Goal: Task Accomplishment & Management: Manage account settings

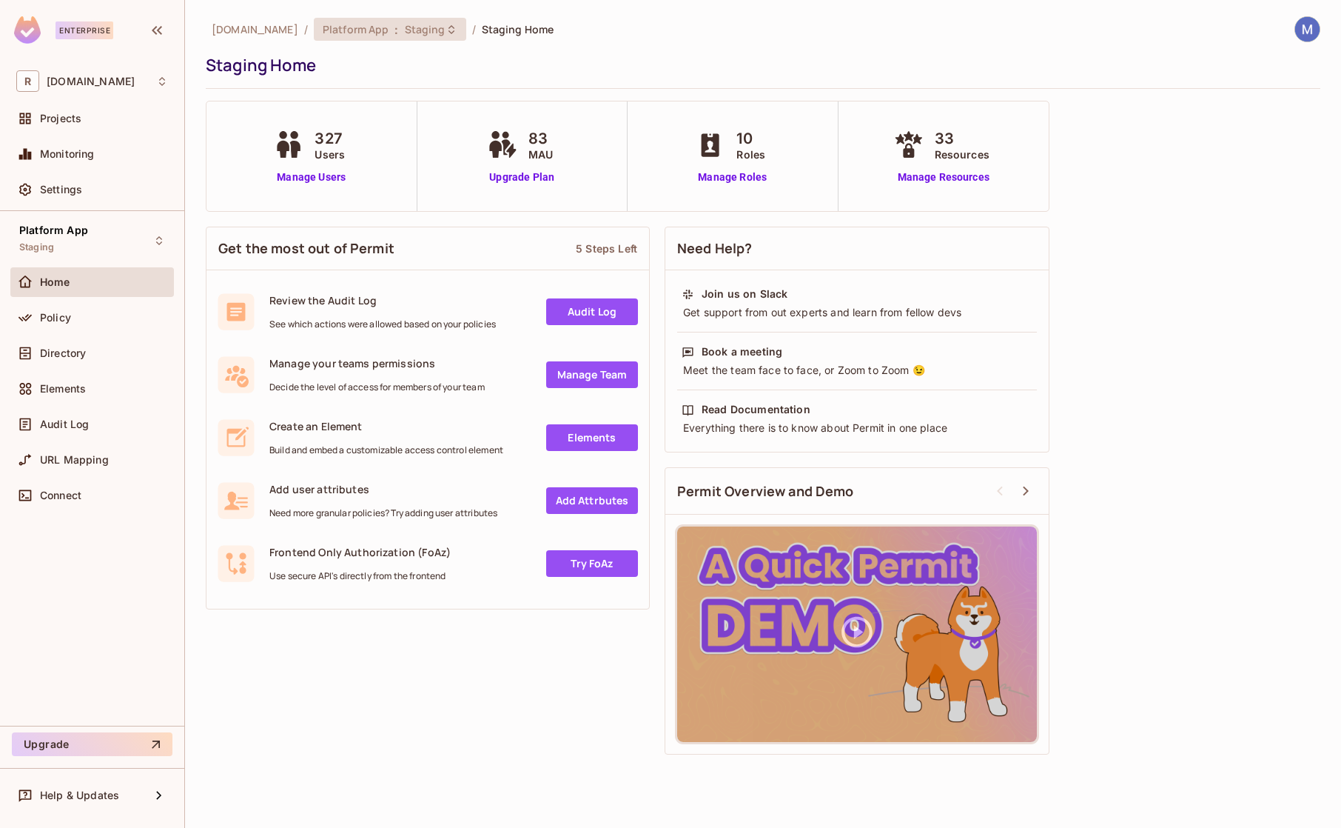
click at [360, 31] on div "Platform App : Staging" at bounding box center [381, 29] width 117 height 14
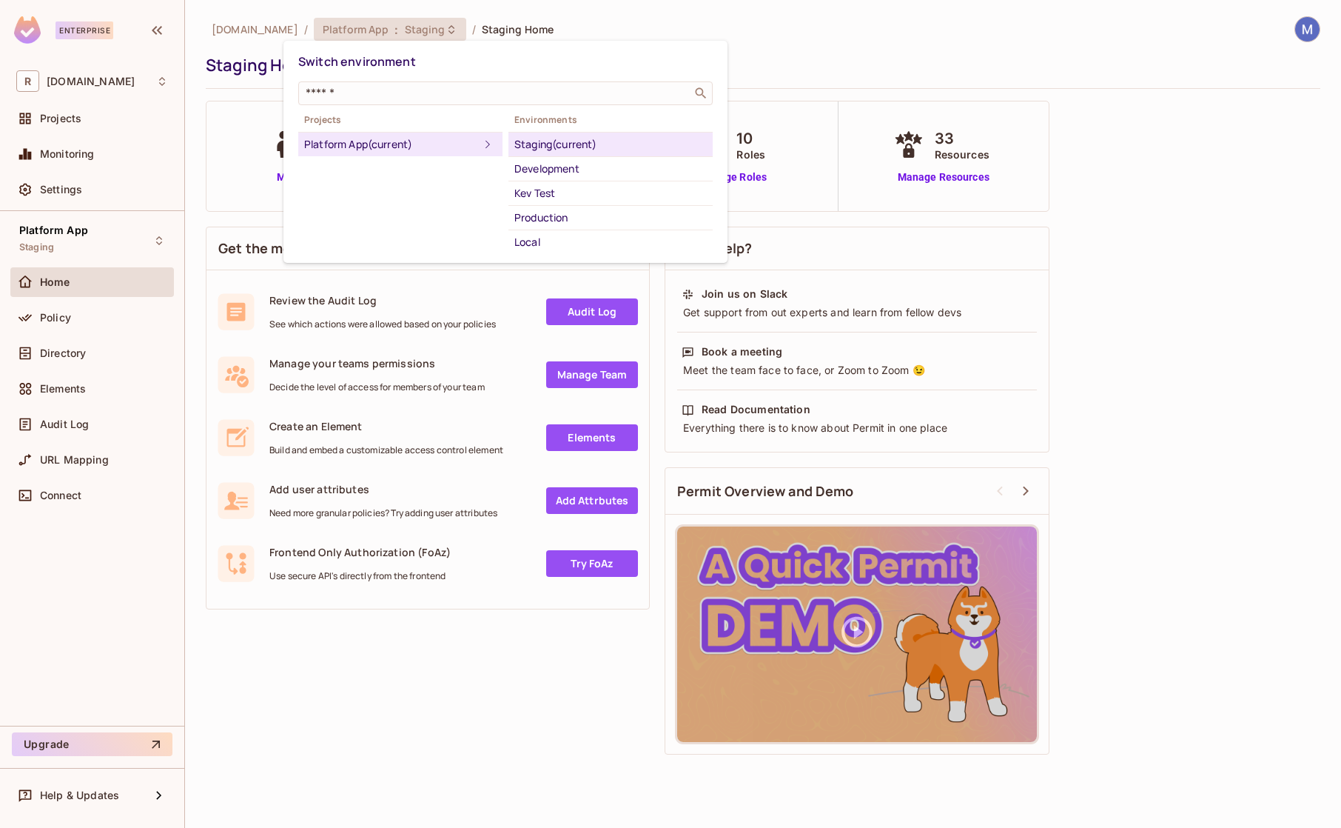
click at [565, 215] on div "Production" at bounding box center [610, 218] width 192 height 18
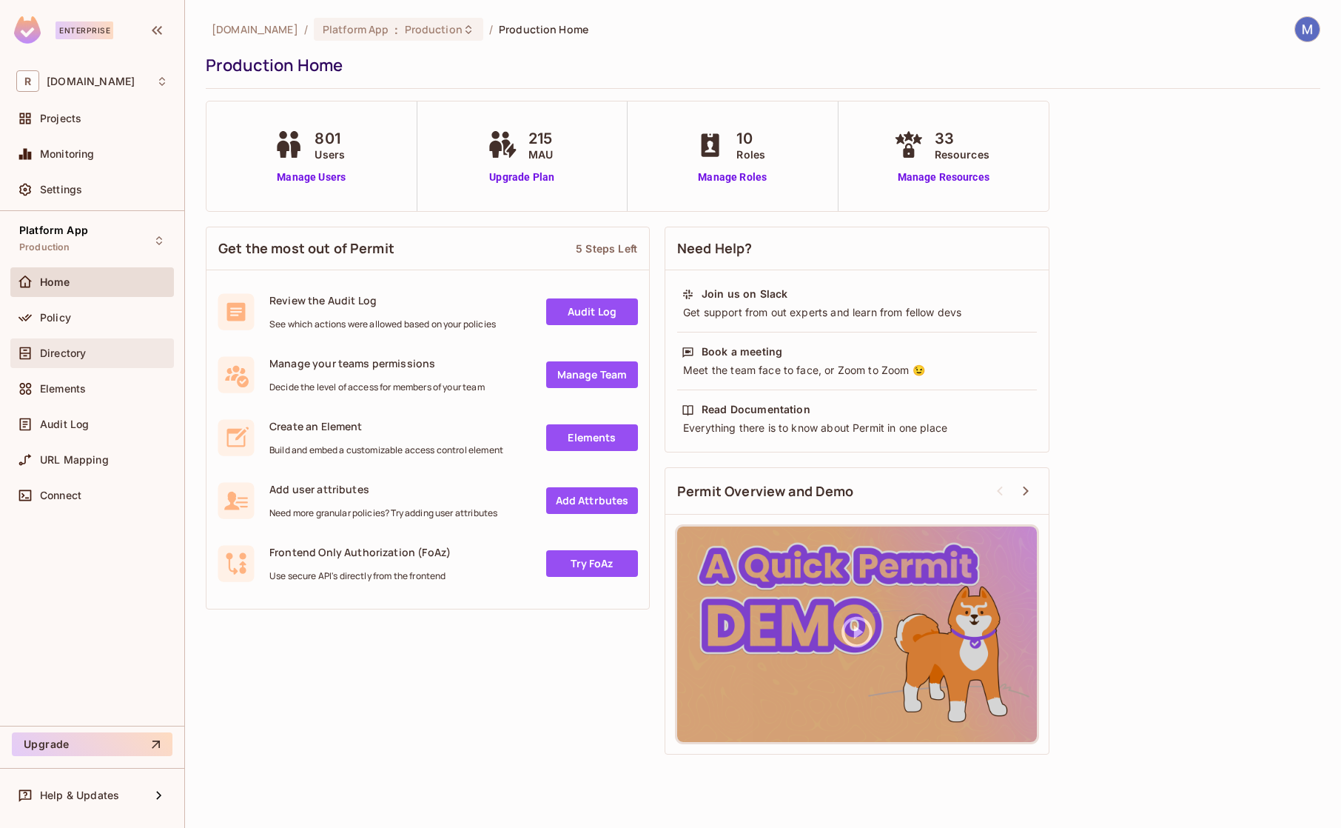
click at [87, 350] on div "Directory" at bounding box center [104, 353] width 128 height 12
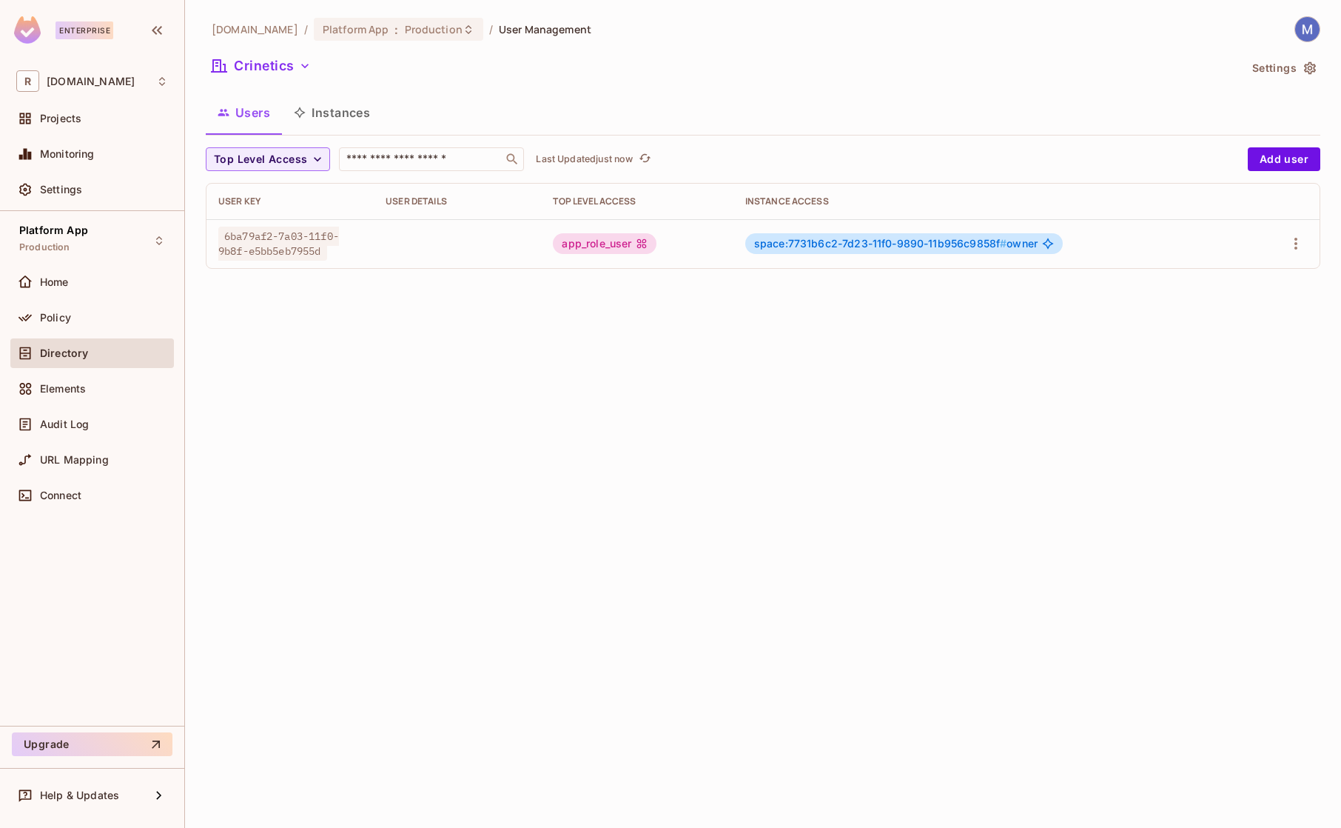
click at [333, 113] on button "Instances" at bounding box center [332, 112] width 100 height 37
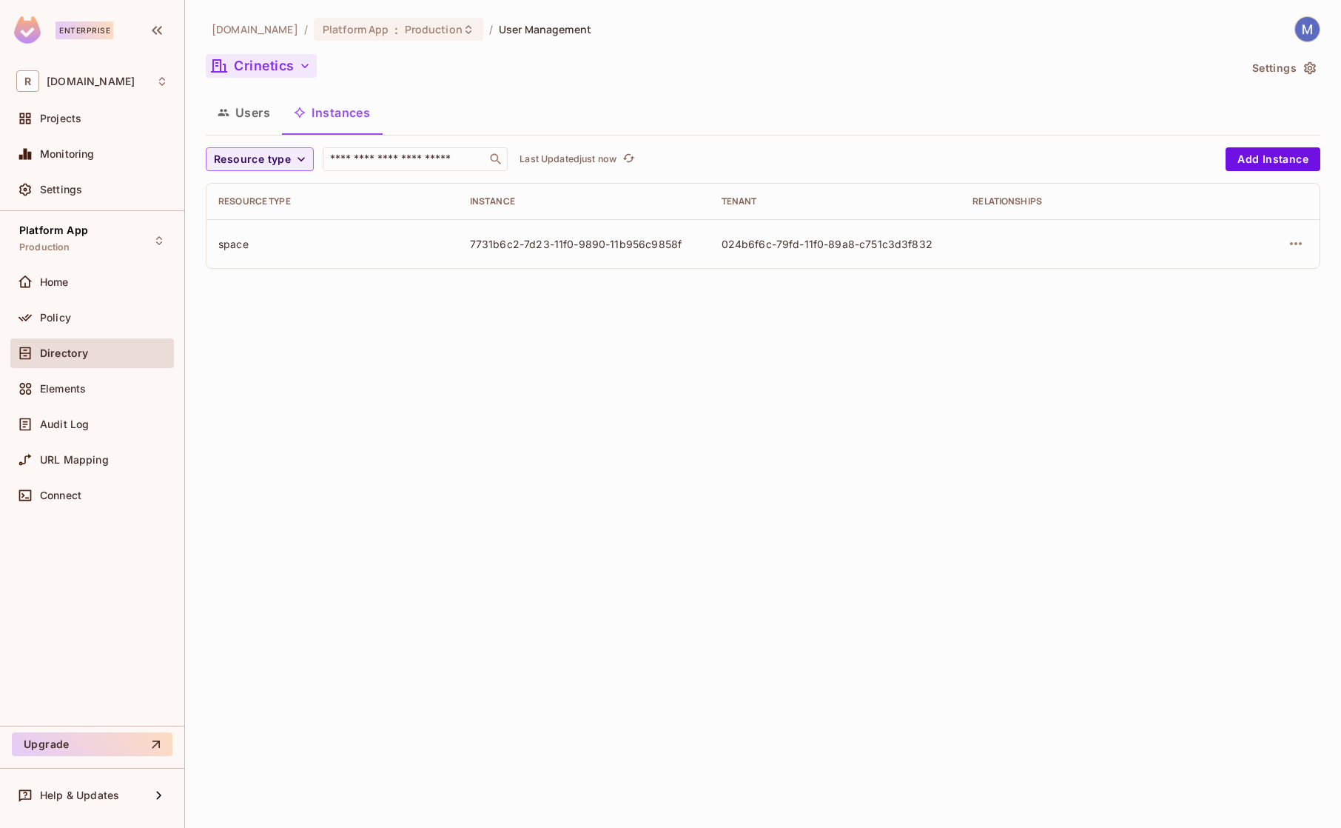
click at [272, 64] on button "Crinetics" at bounding box center [261, 66] width 111 height 24
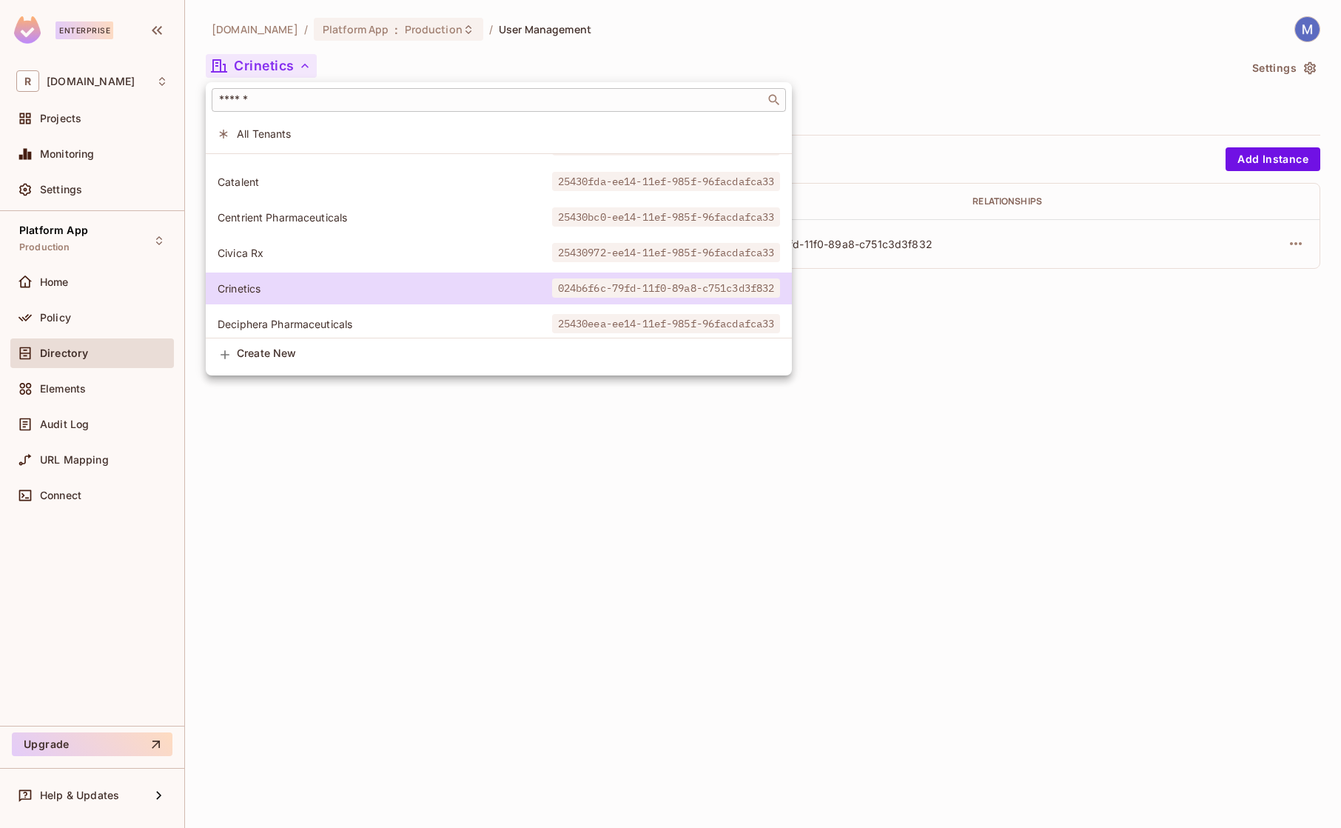
scroll to position [704, 0]
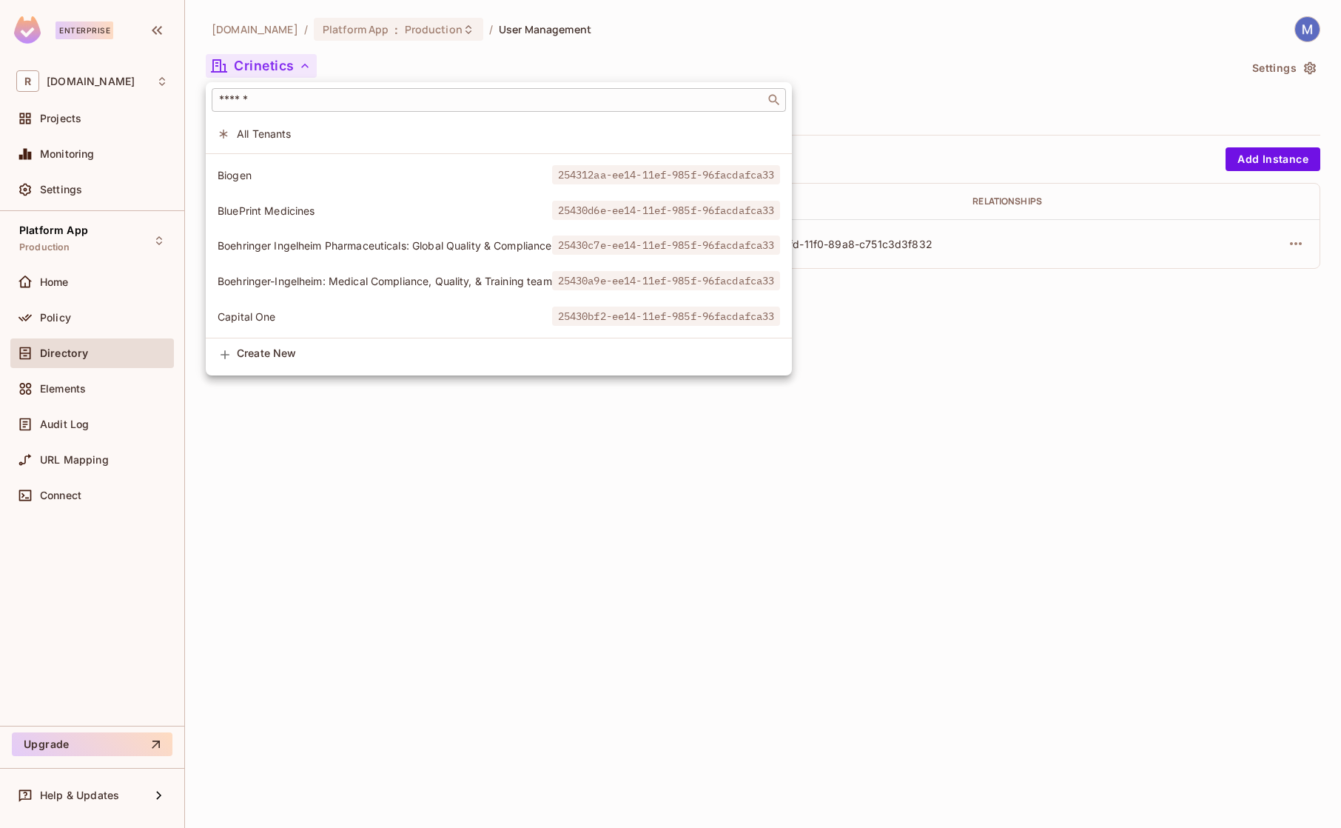
click at [368, 108] on div "​" at bounding box center [499, 100] width 574 height 24
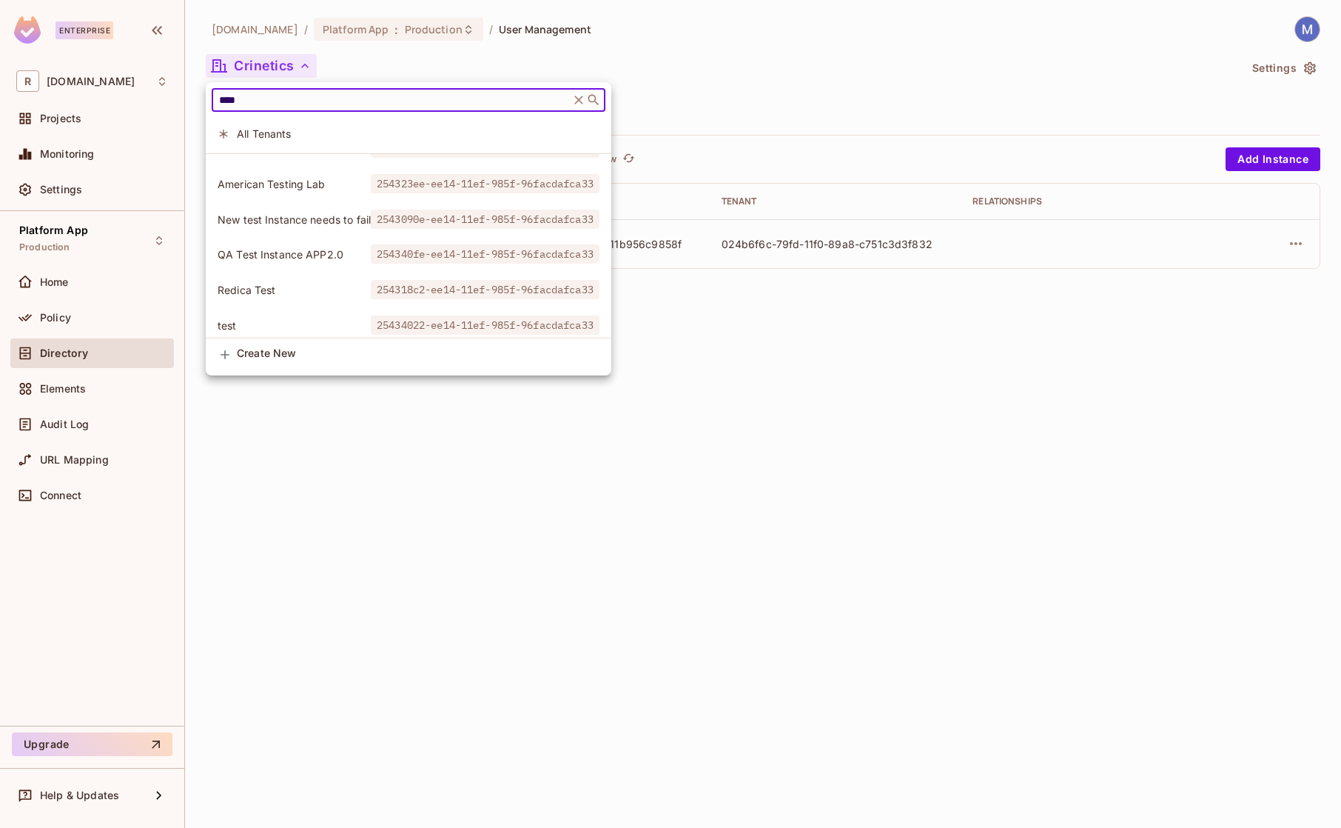
scroll to position [64, 0]
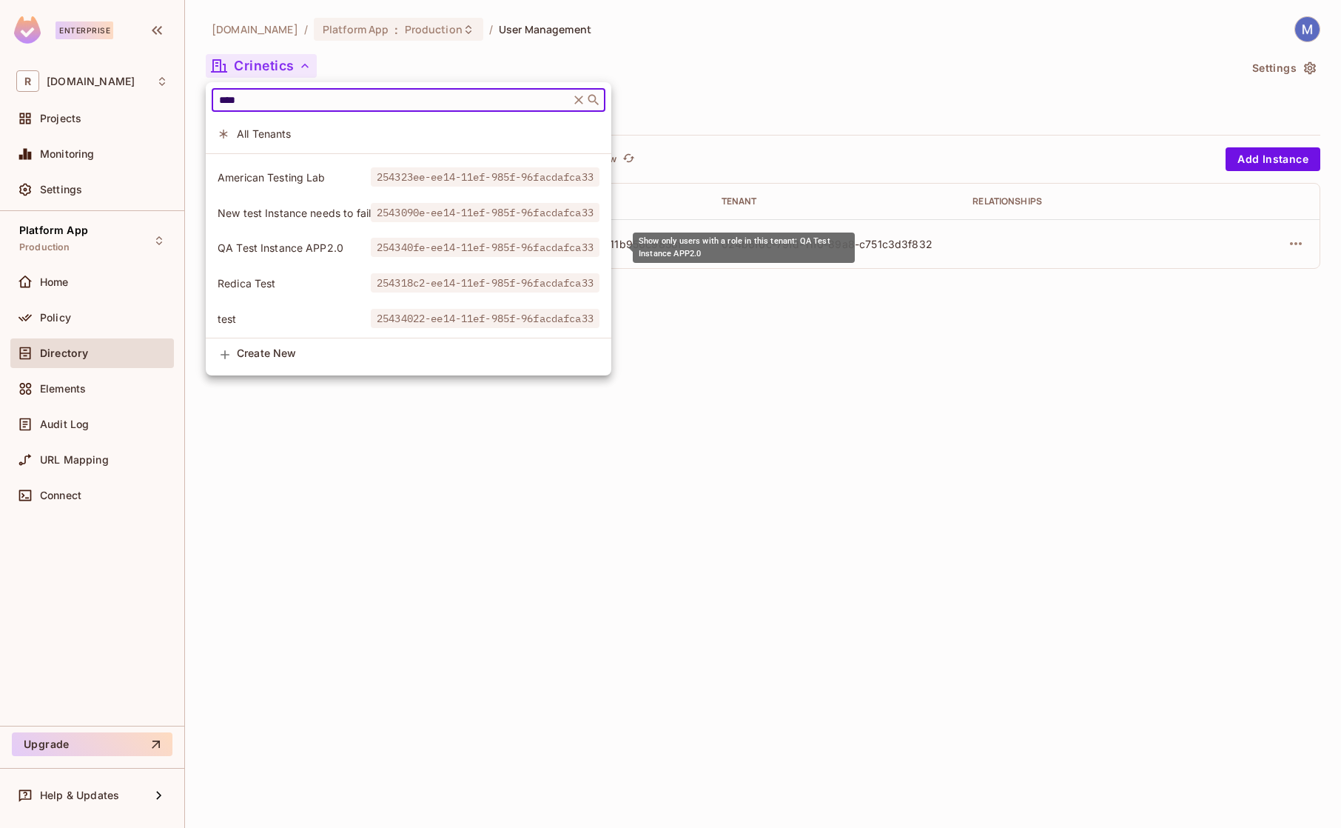
type input "****"
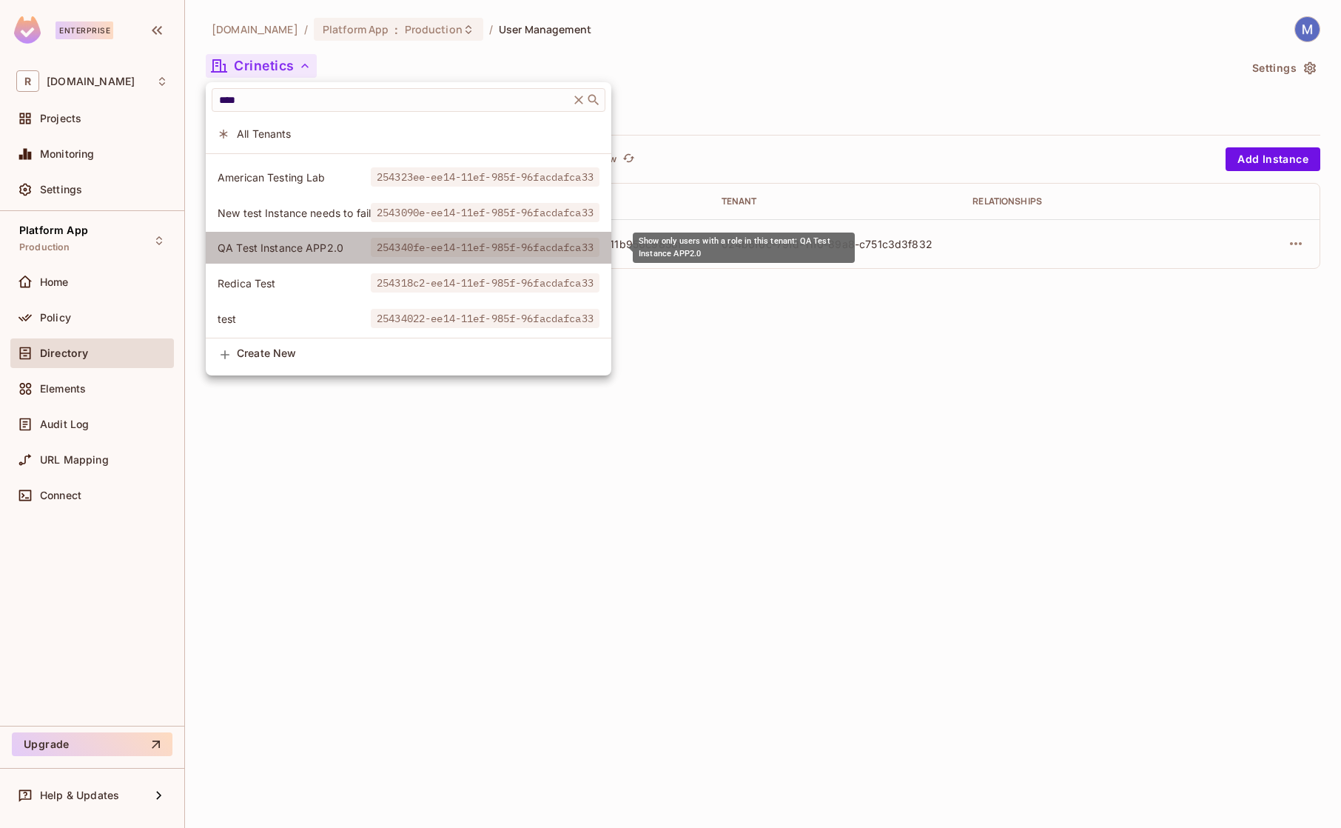
click at [318, 245] on span "QA Test Instance APP2.0" at bounding box center [294, 248] width 153 height 14
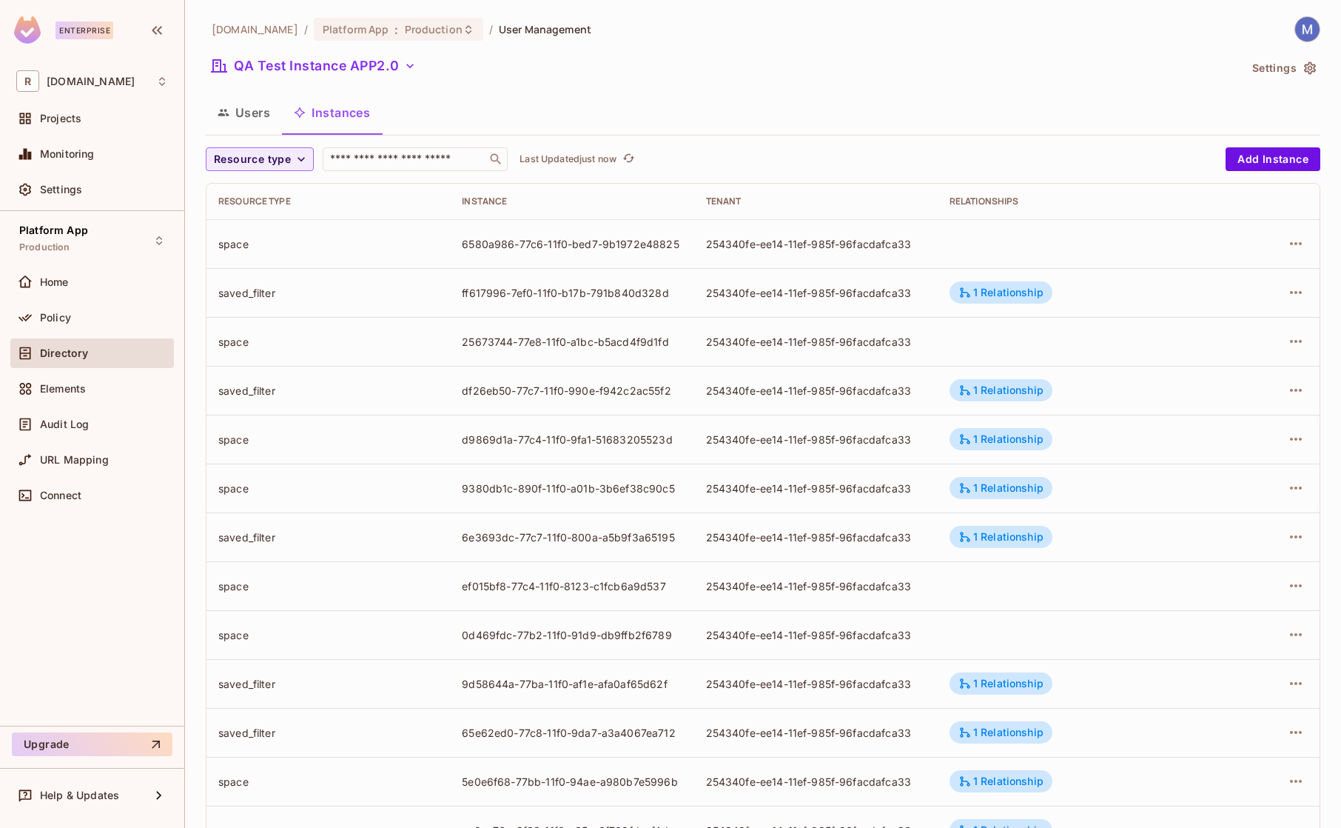
click at [1312, 67] on icon "button" at bounding box center [1310, 68] width 12 height 13
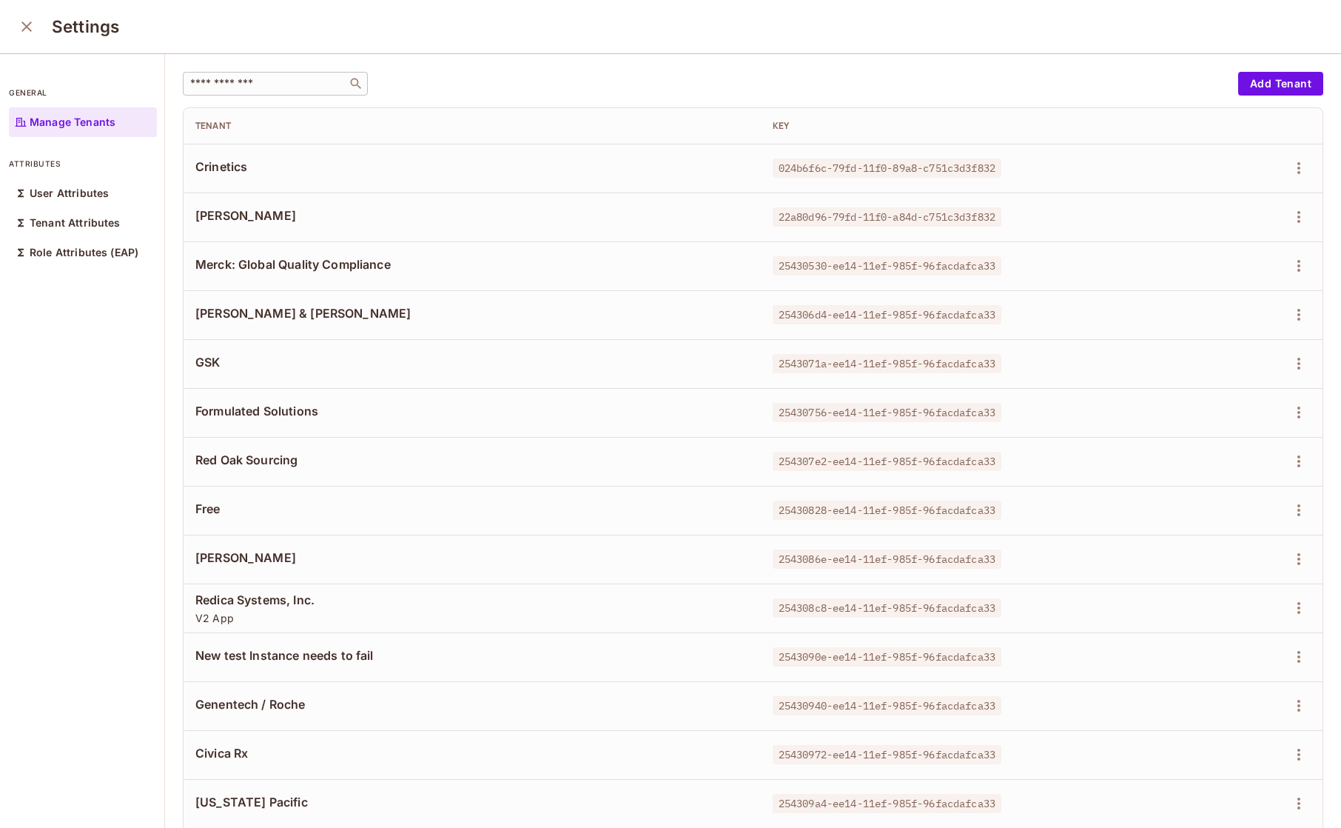
click at [253, 89] on input "text" at bounding box center [264, 83] width 155 height 15
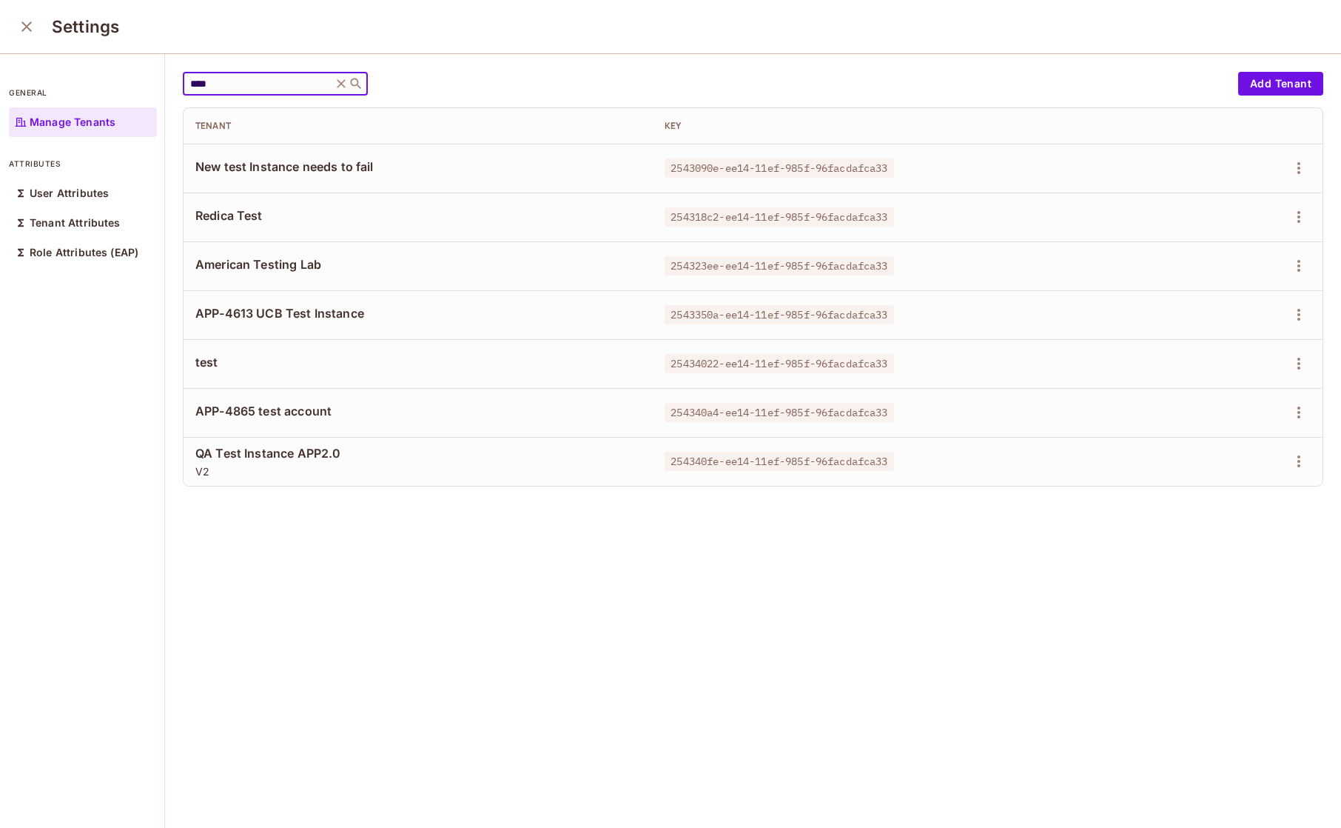
type input "****"
click at [309, 451] on span "QA Test Instance APP2.0" at bounding box center [418, 453] width 446 height 16
click at [1298, 463] on icon "button" at bounding box center [1299, 461] width 18 height 18
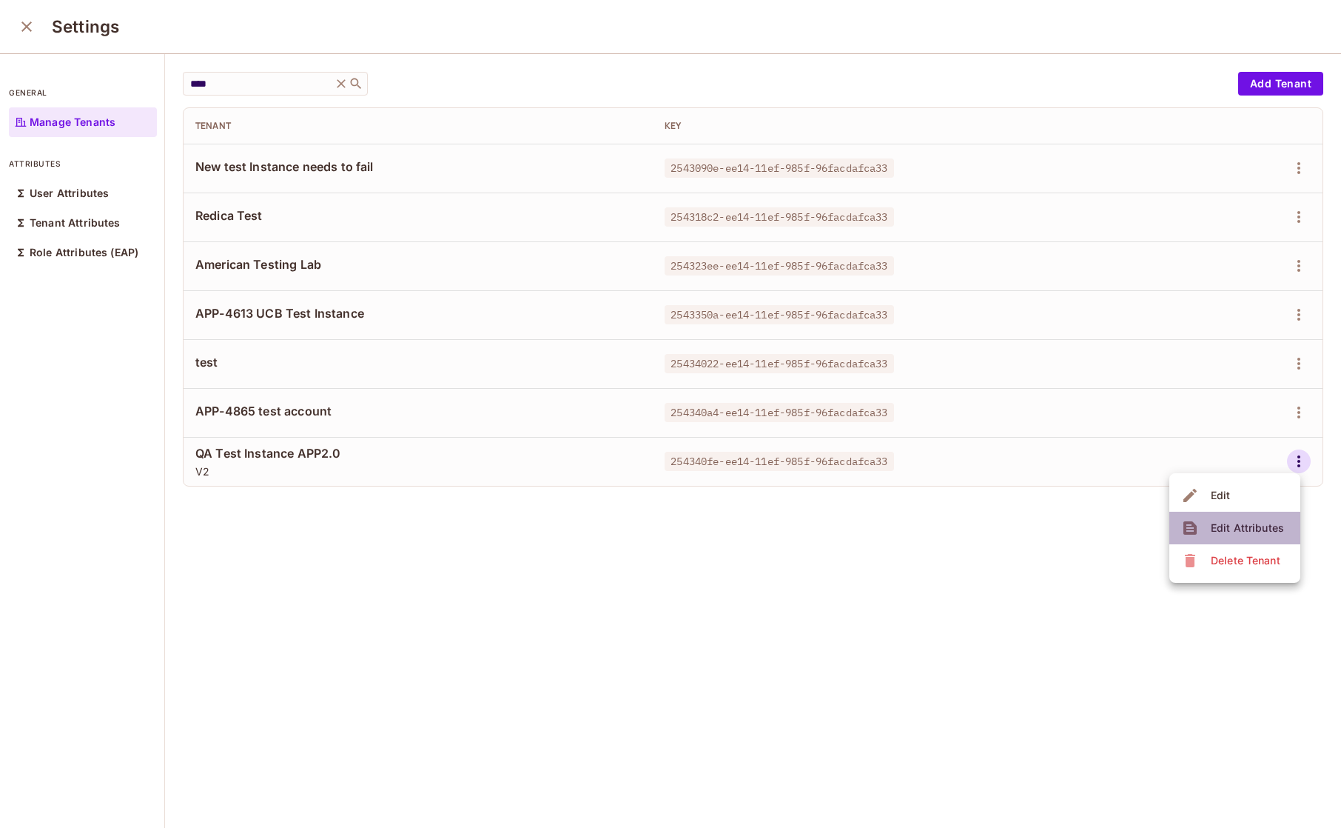
click at [1262, 525] on div "Edit Attributes" at bounding box center [1247, 527] width 73 height 15
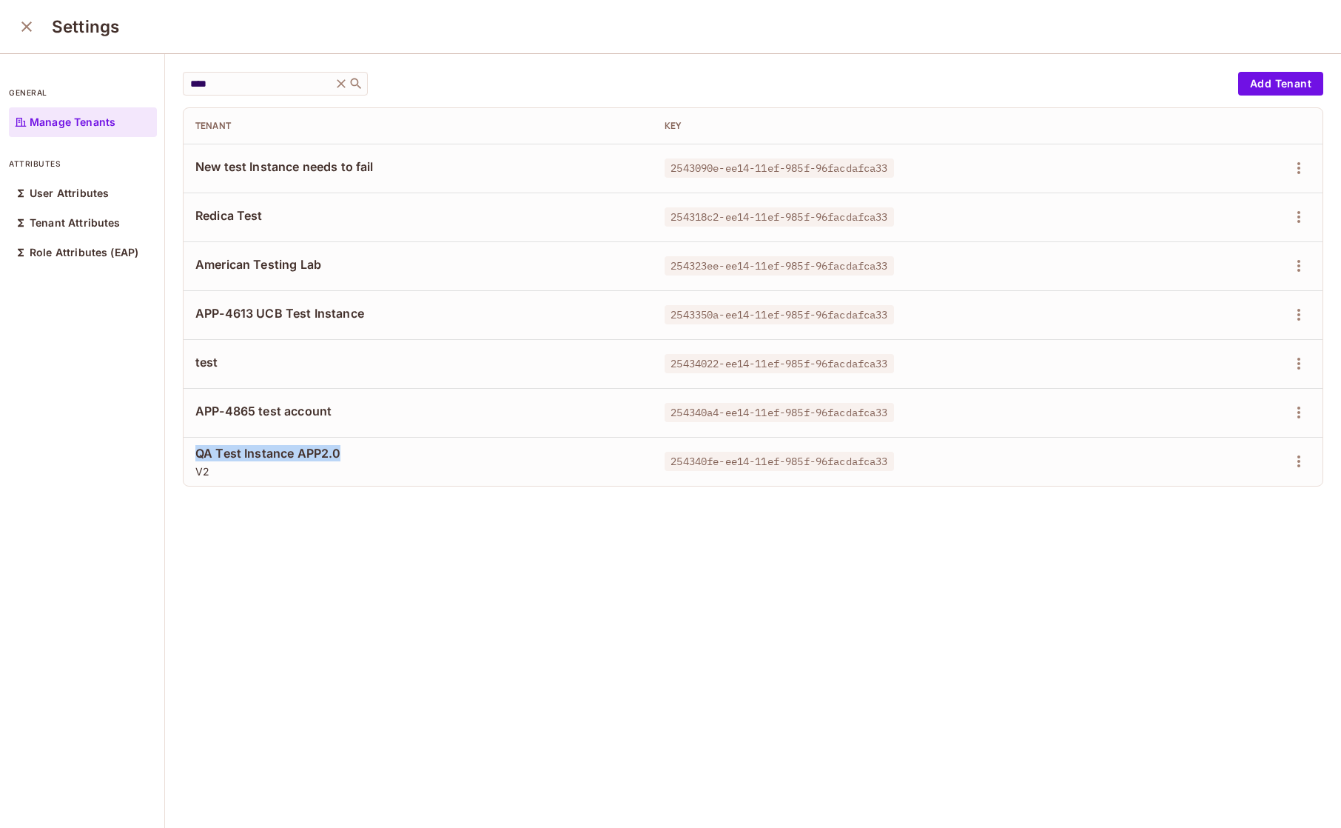
drag, startPoint x: 195, startPoint y: 453, endPoint x: 412, endPoint y: 453, distance: 216.9
click at [349, 451] on span "QA Test Instance APP2.0" at bounding box center [418, 453] width 446 height 16
copy span "QA Test Instance APP2.0"
click at [524, 571] on div "**** ​ Add Tenant Tenant Key New test Instance needs to fail 2543090e-ee14-11ef…" at bounding box center [753, 441] width 1176 height 775
click at [482, 557] on div "**** ​ Add Tenant Tenant Key New test Instance needs to fail 2543090e-ee14-11ef…" at bounding box center [753, 441] width 1176 height 775
